Goal: Information Seeking & Learning: Learn about a topic

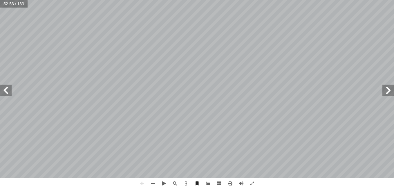
click at [391, 92] on span at bounding box center [389, 91] width 12 height 12
click at [2, 92] on span at bounding box center [6, 91] width 12 height 12
click at [6, 93] on span at bounding box center [6, 91] width 12 height 12
click at [385, 89] on span at bounding box center [389, 91] width 12 height 12
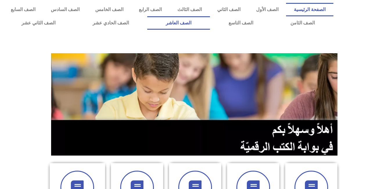
click at [210, 22] on link "الصف العاشر" at bounding box center [178, 22] width 63 height 13
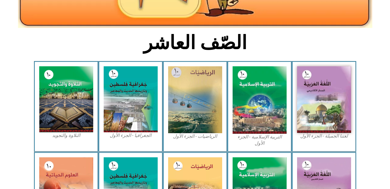
scroll to position [136, 0]
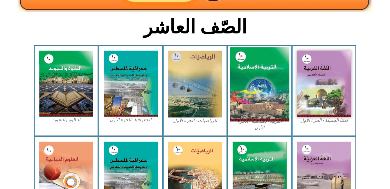
click at [266, 74] on img at bounding box center [260, 84] width 60 height 74
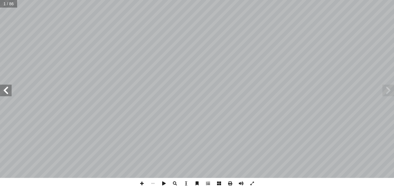
click at [5, 93] on span at bounding box center [6, 91] width 12 height 12
click at [17, 6] on input "text" at bounding box center [10, 4] width 21 height 8
type input "**"
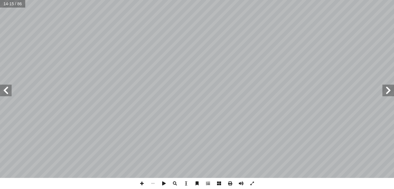
click at [7, 93] on span at bounding box center [6, 91] width 12 height 12
click at [140, 183] on span at bounding box center [142, 183] width 11 height 11
click at [142, 185] on span at bounding box center [142, 183] width 11 height 11
click at [155, 183] on span at bounding box center [153, 183] width 11 height 11
click at [142, 183] on span at bounding box center [142, 183] width 11 height 11
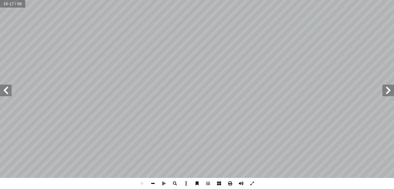
click at [153, 183] on span at bounding box center [153, 183] width 11 height 11
click at [8, 90] on div "١٢ ) َ ﴾؟ ُ ن ٰ َ � ۡ ح َّ ٱ�ر ﴿ ه ّ الل ِ باسم ِ ورة ّ الس ِ ابتداء ُ ١- ما د�…" at bounding box center [197, 89] width 394 height 178
click at [8, 90] on span at bounding box center [6, 91] width 12 height 12
click at [142, 183] on span at bounding box center [142, 183] width 11 height 11
click at [141, 183] on span at bounding box center [142, 183] width 11 height 11
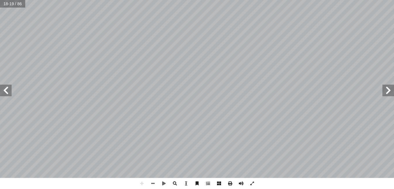
click at [5, 94] on span at bounding box center [6, 91] width 12 height 12
click at [154, 184] on span at bounding box center [153, 183] width 11 height 11
click at [25, 6] on input "text" at bounding box center [12, 4] width 25 height 8
type input "**"
click at [8, 92] on span at bounding box center [6, 91] width 12 height 12
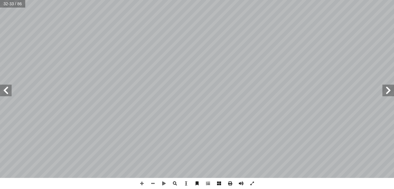
click at [8, 92] on span at bounding box center [6, 91] width 12 height 12
click at [140, 184] on span at bounding box center [142, 183] width 11 height 11
click at [216, 53] on html "الصفحة الرئيسية الصف الأول الصف الثاني الصف الثالث الصف الرابع الصف الخامس الصف…" at bounding box center [197, 26] width 394 height 53
